Goal: Information Seeking & Learning: Learn about a topic

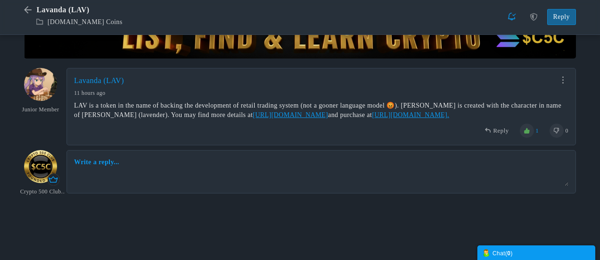
scroll to position [173, 0]
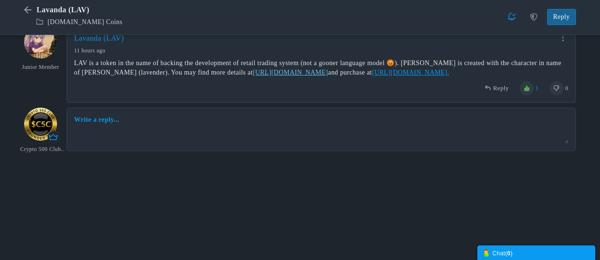
click at [277, 72] on link "[URL][DOMAIN_NAME]" at bounding box center [290, 72] width 75 height 7
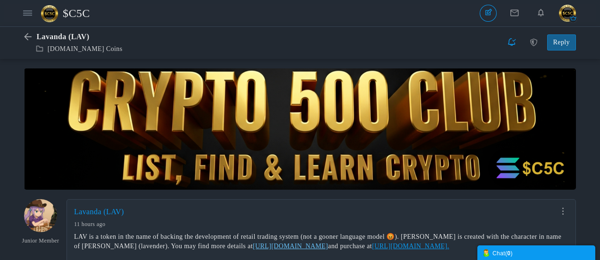
scroll to position [0, 0]
click at [84, 16] on span "$C5C" at bounding box center [80, 13] width 34 height 22
